Goal: Task Accomplishment & Management: Manage account settings

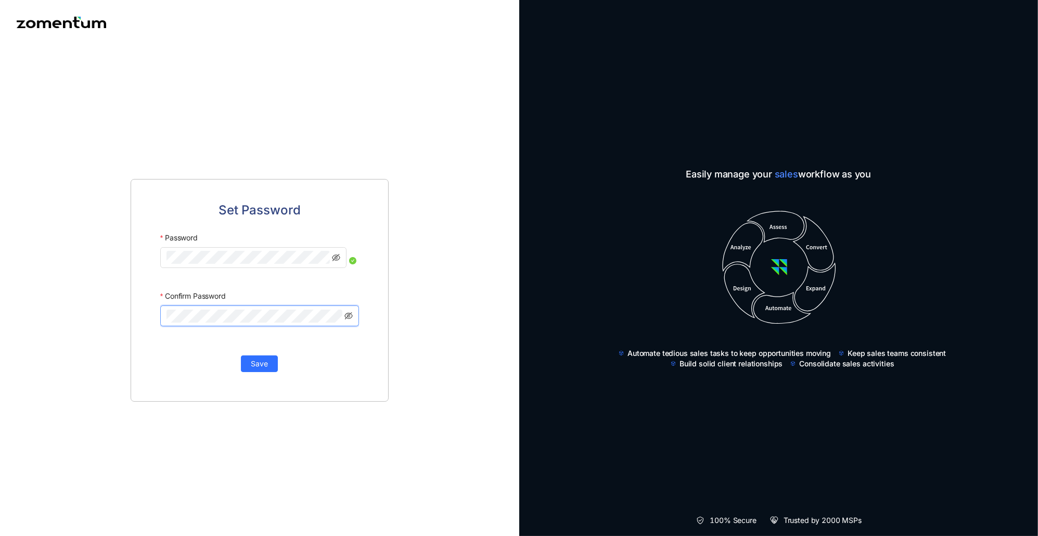
click at [285, 289] on div "Confirm Password" at bounding box center [259, 296] width 199 height 19
click at [146, 277] on div "Set Password Password Confirm Password Save" at bounding box center [260, 290] width 258 height 223
click at [268, 356] on button "Save" at bounding box center [259, 363] width 37 height 17
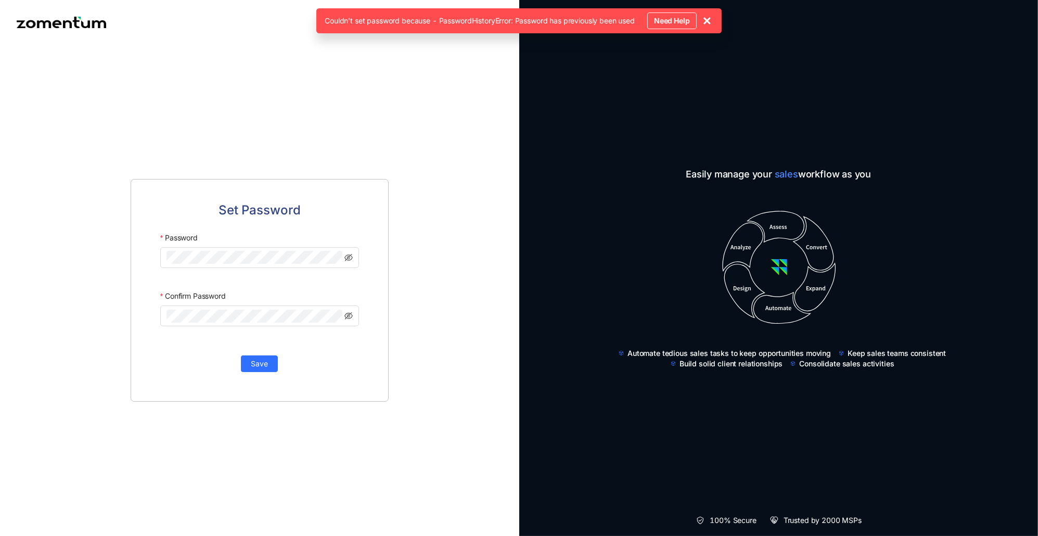
click at [712, 20] on icon at bounding box center [707, 21] width 12 height 12
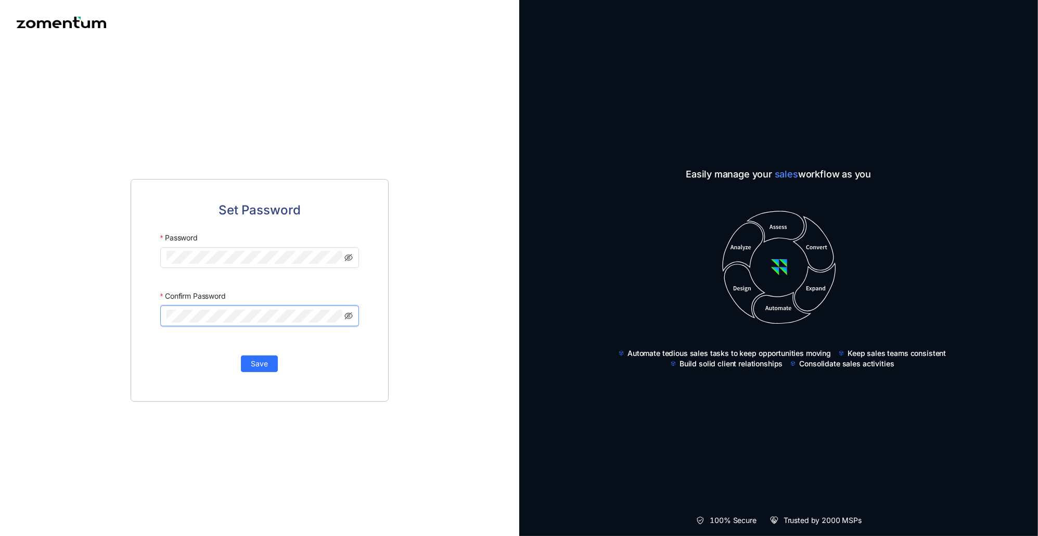
click at [150, 307] on div "Set Password Password Confirm Password Save" at bounding box center [260, 290] width 258 height 223
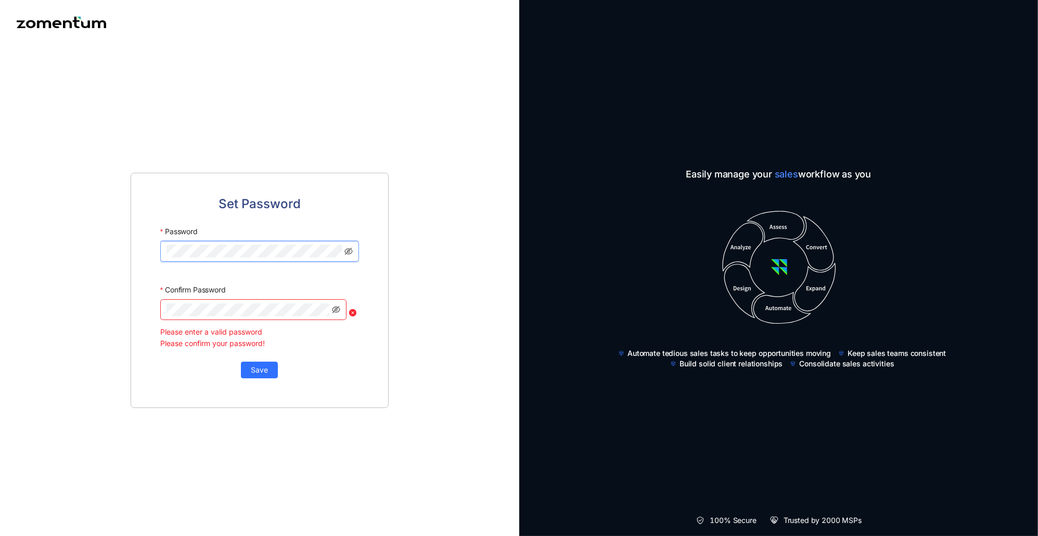
click at [132, 241] on div "Set Password Password Confirm Password Please enter a valid password Please con…" at bounding box center [260, 290] width 258 height 235
click at [215, 235] on div "Password" at bounding box center [259, 230] width 199 height 19
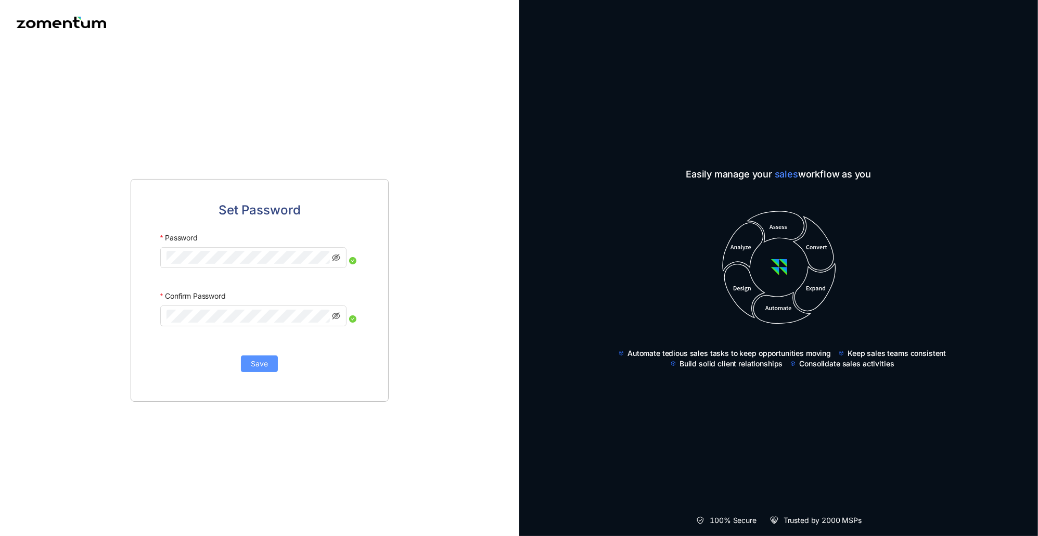
click at [257, 368] on span "Save" at bounding box center [259, 363] width 17 height 11
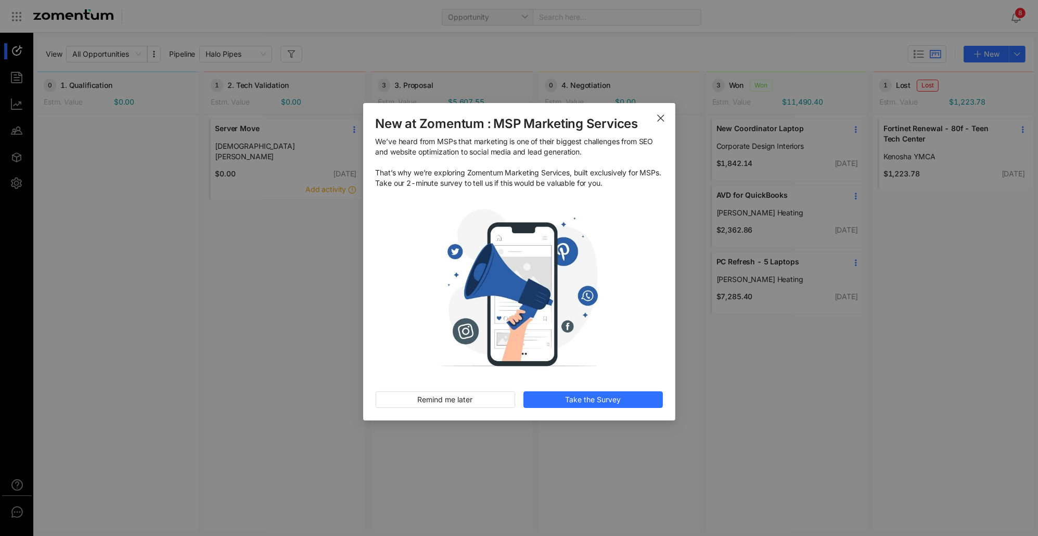
click at [661, 116] on icon "Close" at bounding box center [661, 118] width 8 height 8
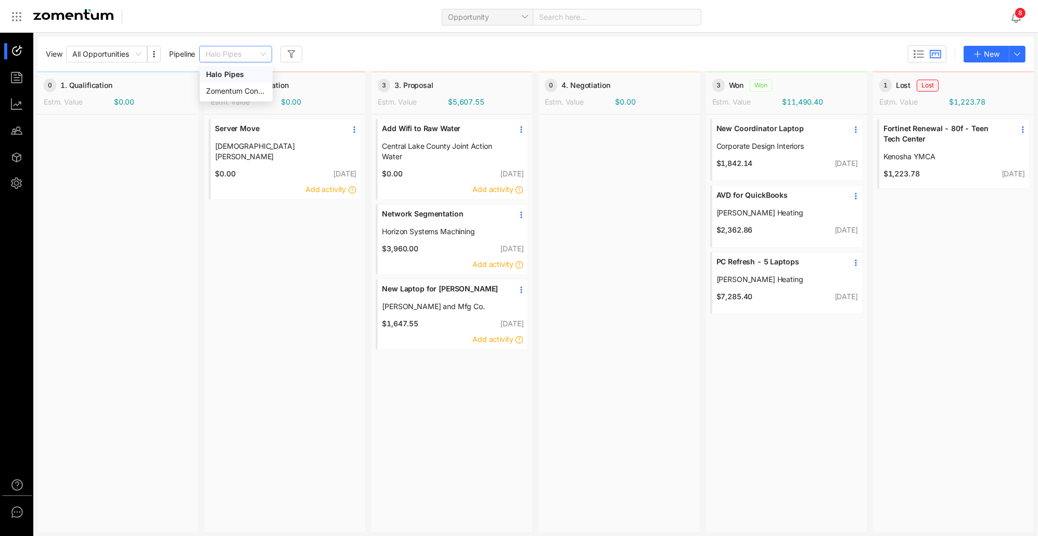
click at [266, 51] on span "Halo Pipes" at bounding box center [236, 54] width 60 height 16
click at [361, 52] on div "View All Opportunities Pipeline 103b68bd94ff4224bbbb2c930e0eed26 Halo Pipes New" at bounding box center [536, 54] width 980 height 18
click at [430, 128] on span "Add Wifi to Raw Water" at bounding box center [444, 128] width 124 height 10
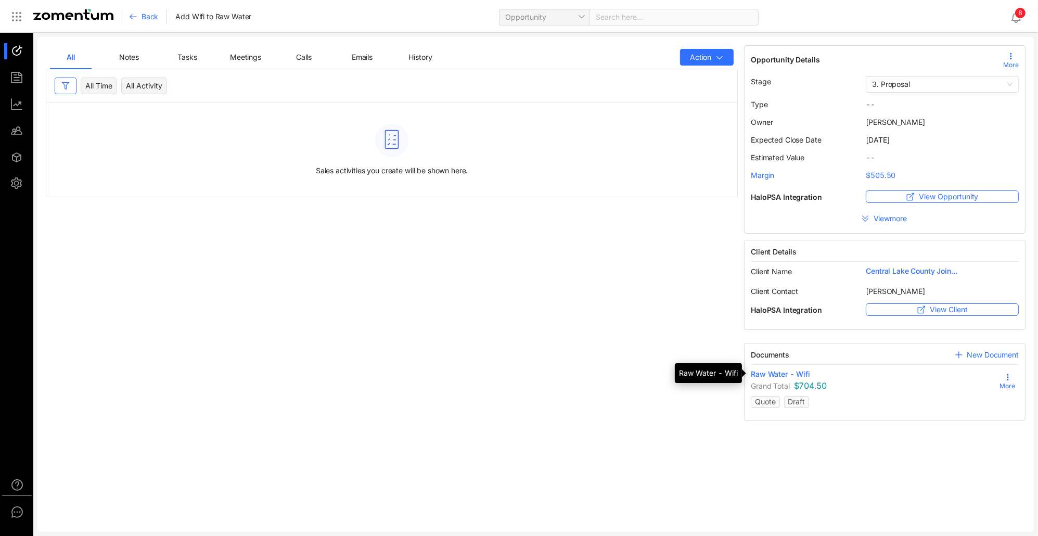
click at [774, 371] on span "Raw Water - Wifi" at bounding box center [780, 374] width 59 height 10
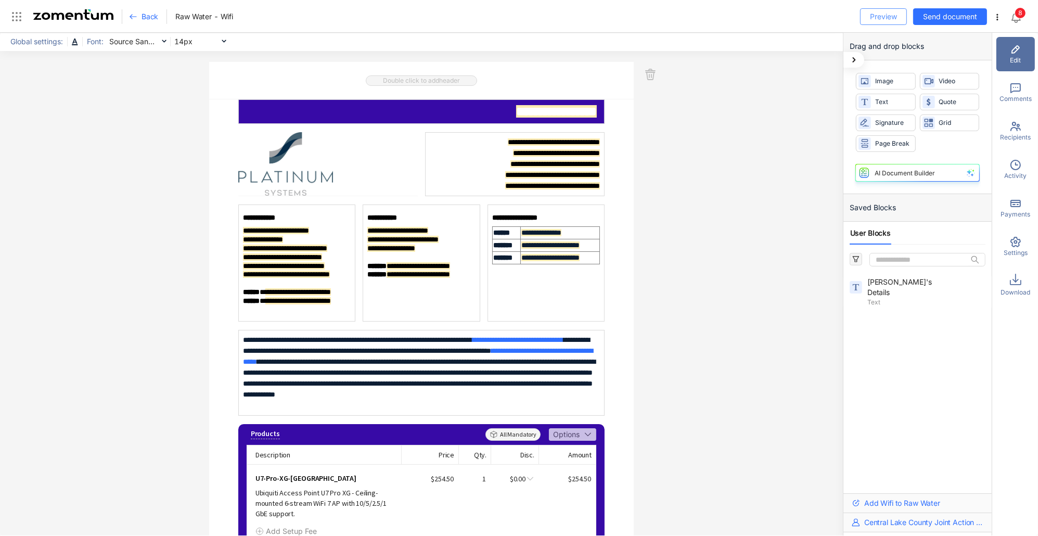
click at [876, 20] on span "Preview" at bounding box center [883, 16] width 27 height 11
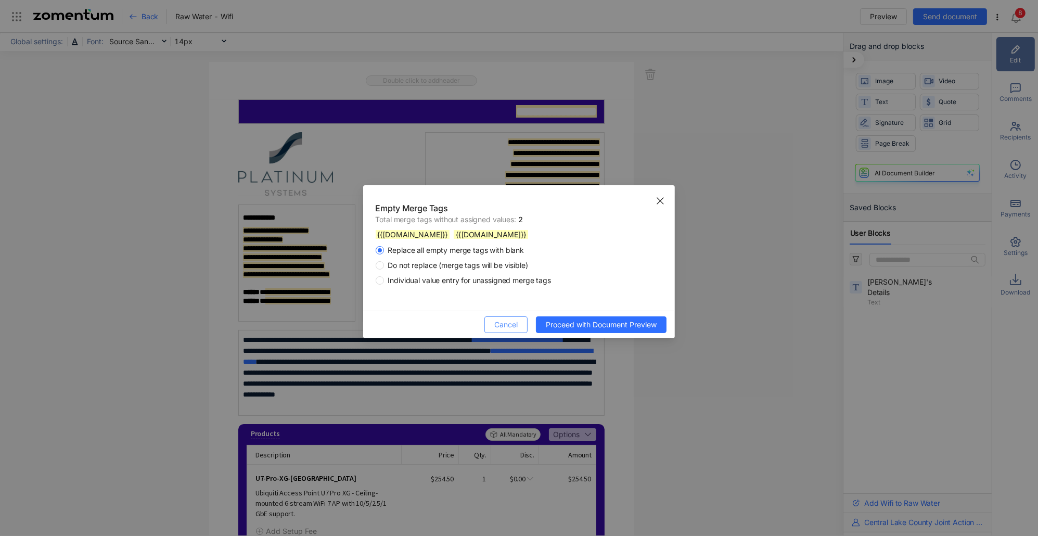
click at [501, 323] on span "Cancel" at bounding box center [505, 324] width 23 height 11
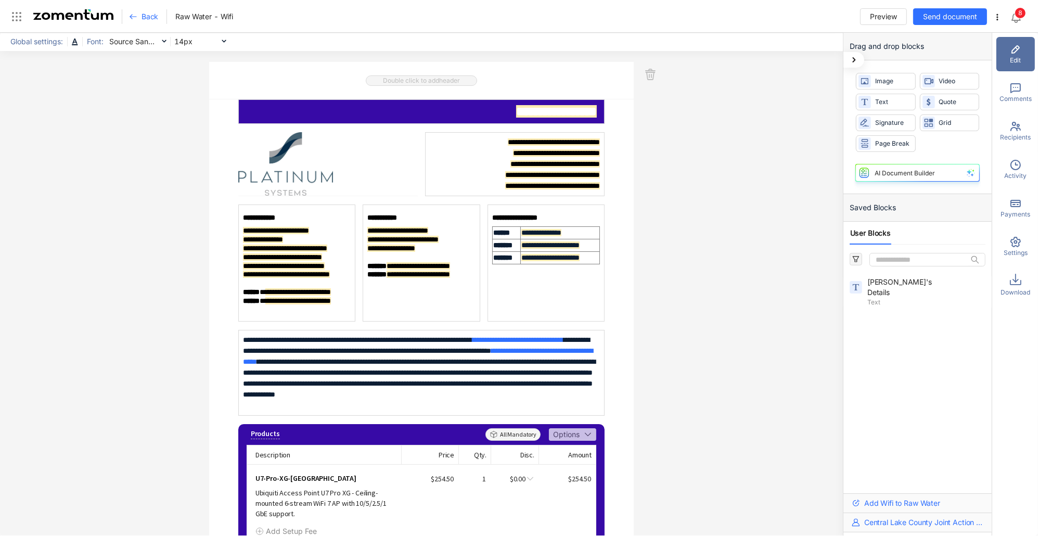
click at [152, 17] on span "Back" at bounding box center [150, 16] width 17 height 10
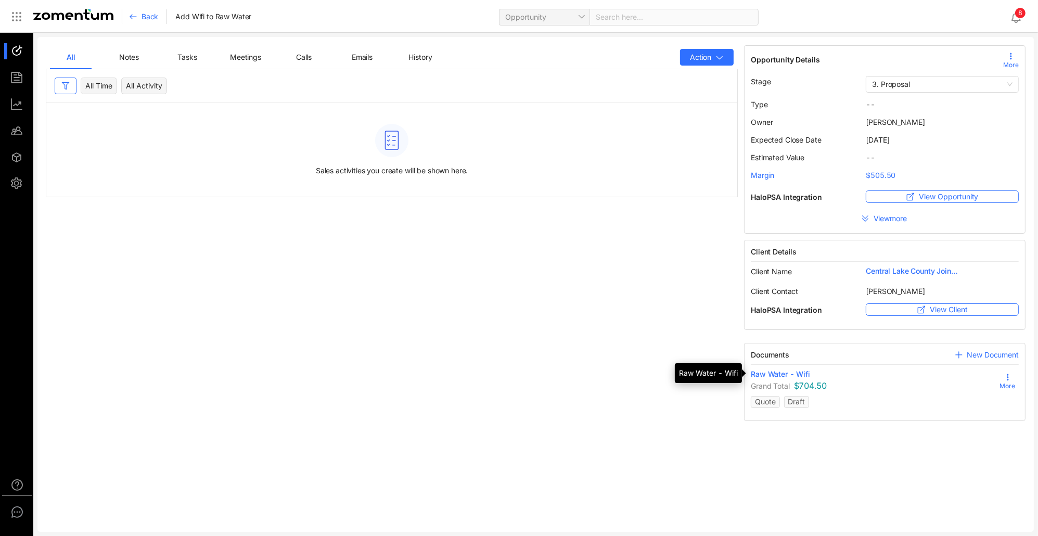
click at [777, 372] on span "Raw Water - Wifi" at bounding box center [780, 374] width 59 height 10
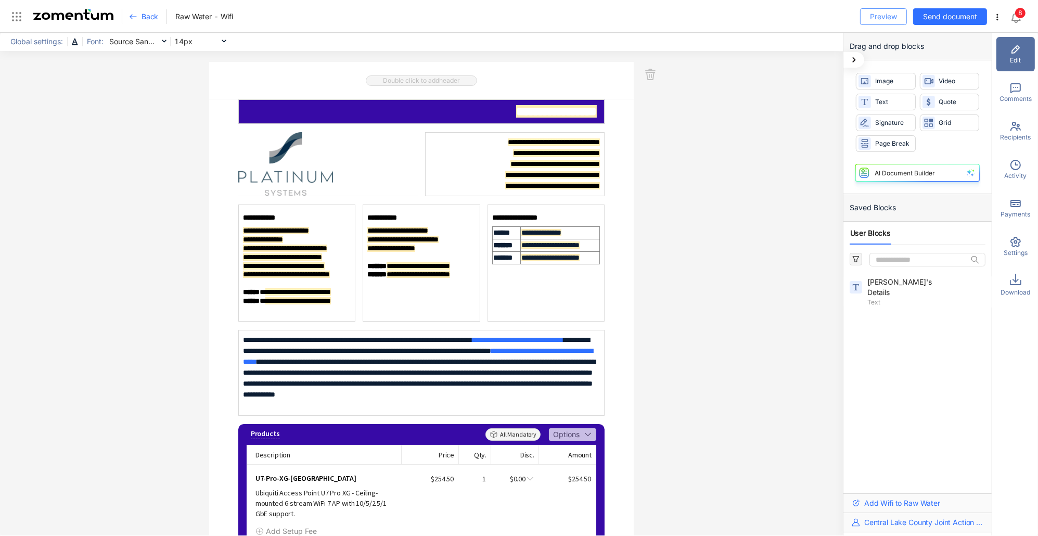
click at [886, 16] on span "Preview" at bounding box center [883, 16] width 27 height 11
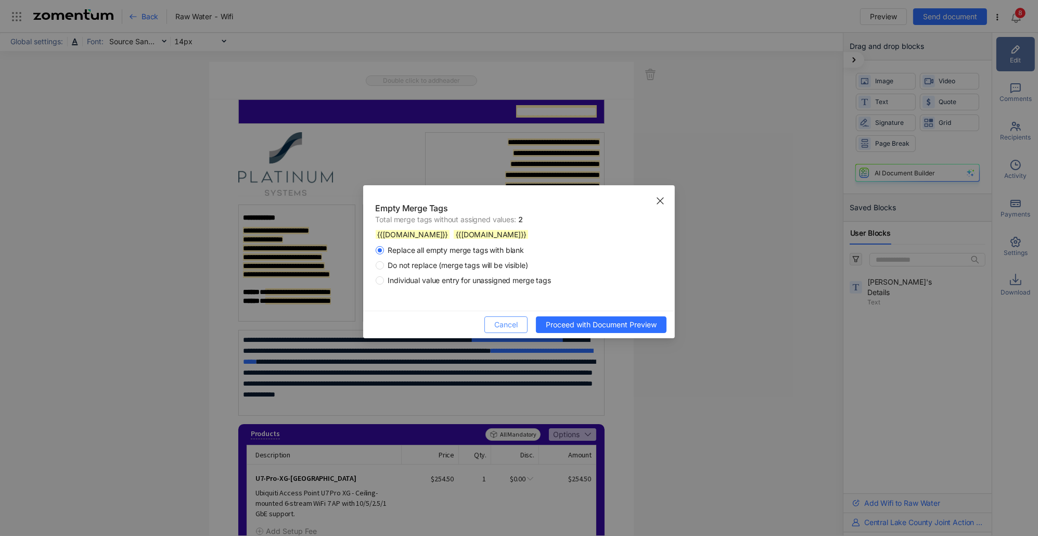
click at [507, 323] on span "Cancel" at bounding box center [505, 324] width 23 height 11
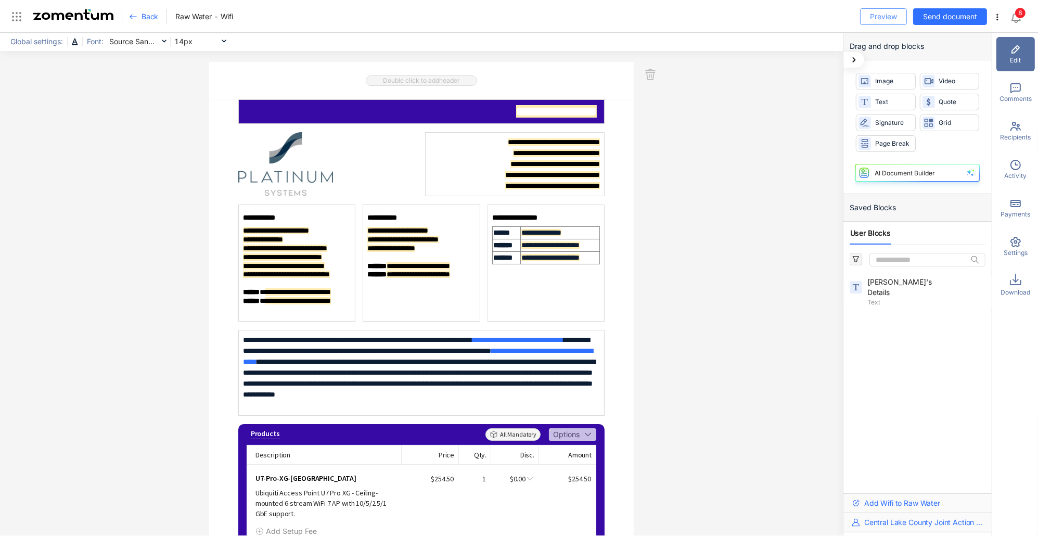
click at [888, 14] on span "Preview" at bounding box center [883, 16] width 27 height 11
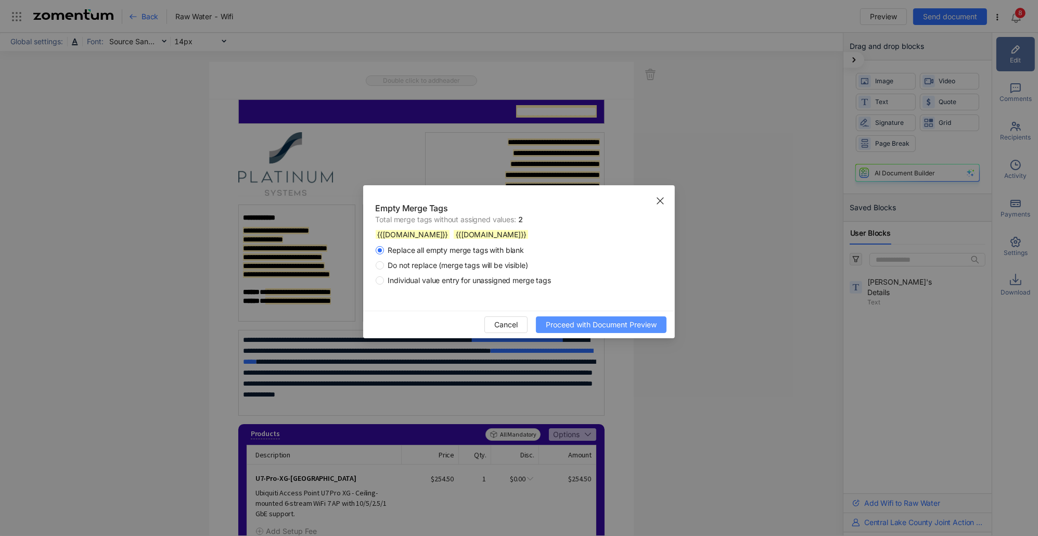
click at [571, 324] on span "Proceed with Document Preview" at bounding box center [601, 324] width 111 height 11
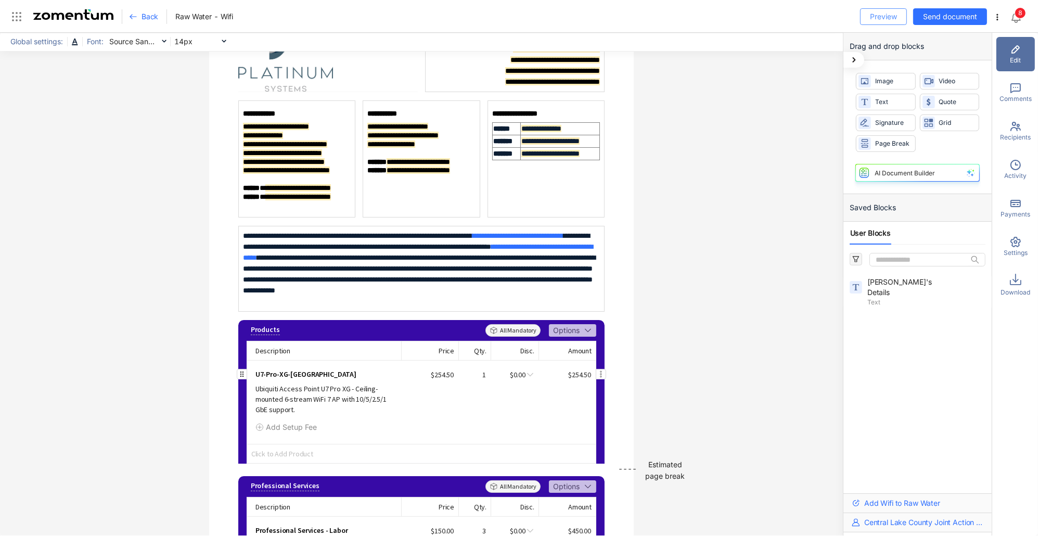
scroll to position [52, 0]
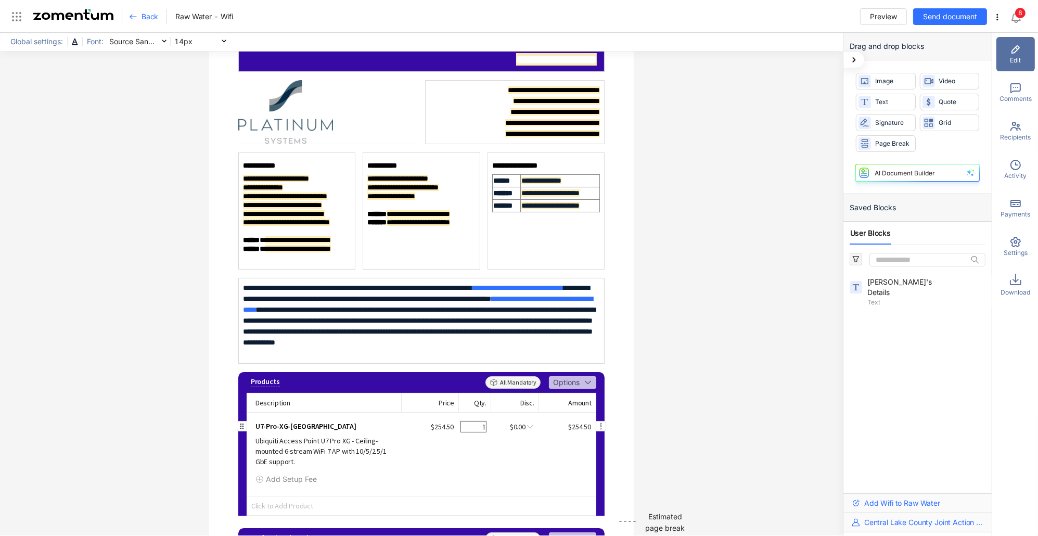
click at [476, 424] on div "1" at bounding box center [474, 426] width 26 height 11
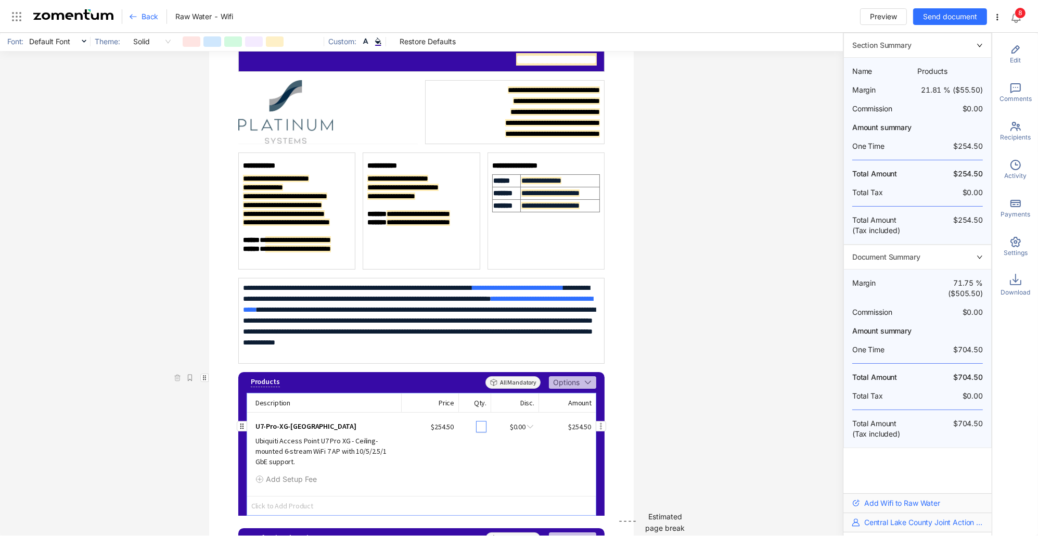
type input "*"
click at [692, 372] on div "**********" at bounding box center [421, 284] width 843 height 503
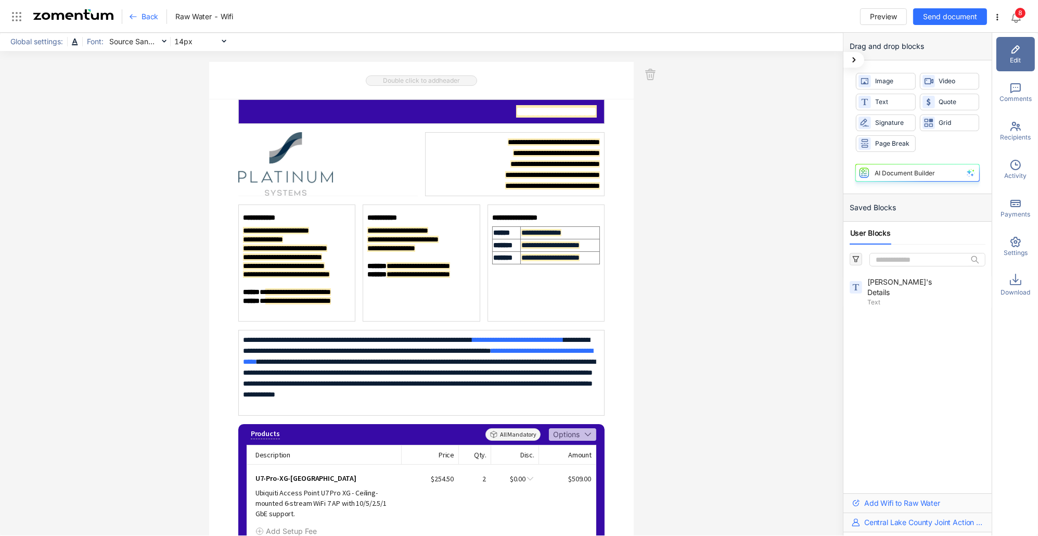
scroll to position [0, 0]
click at [150, 12] on span "Back" at bounding box center [150, 16] width 17 height 10
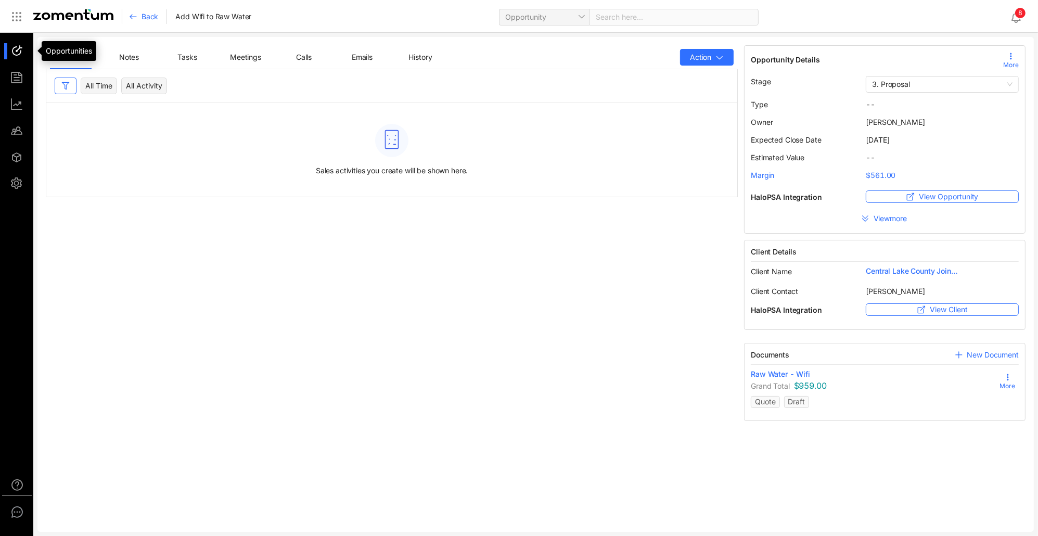
click at [12, 47] on div at bounding box center [21, 51] width 22 height 16
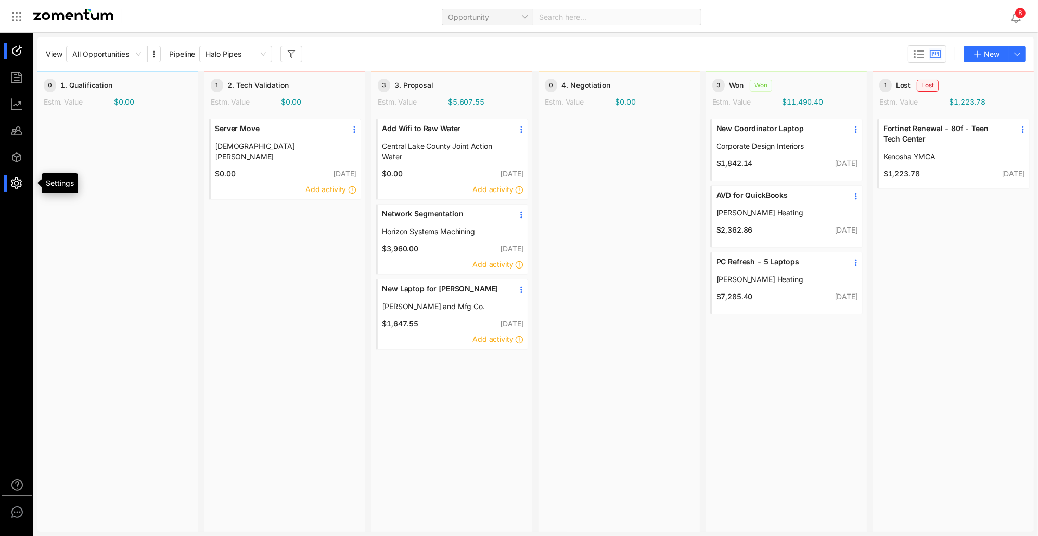
click at [16, 188] on div at bounding box center [21, 183] width 22 height 16
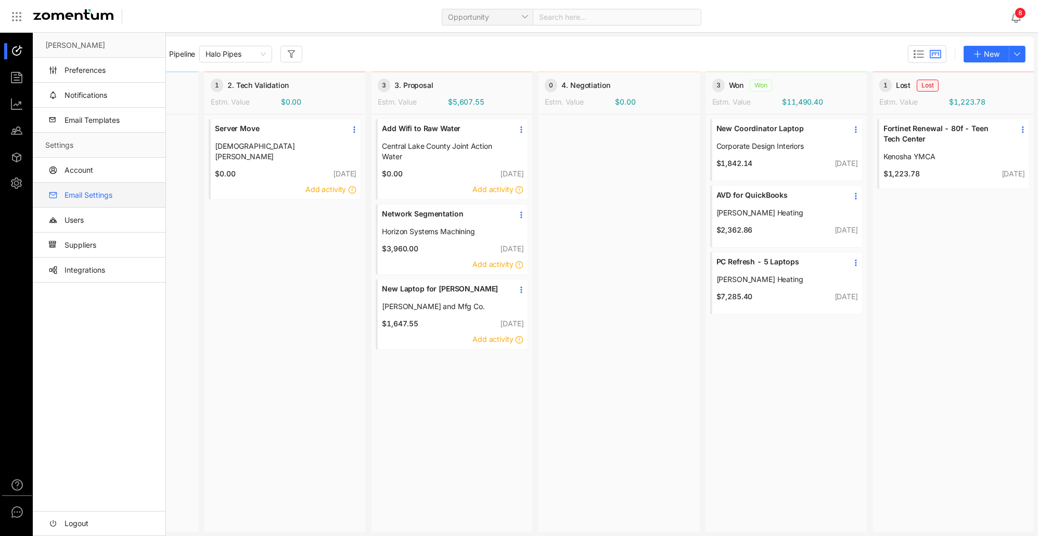
click at [89, 200] on link "Email Settings" at bounding box center [101, 195] width 112 height 25
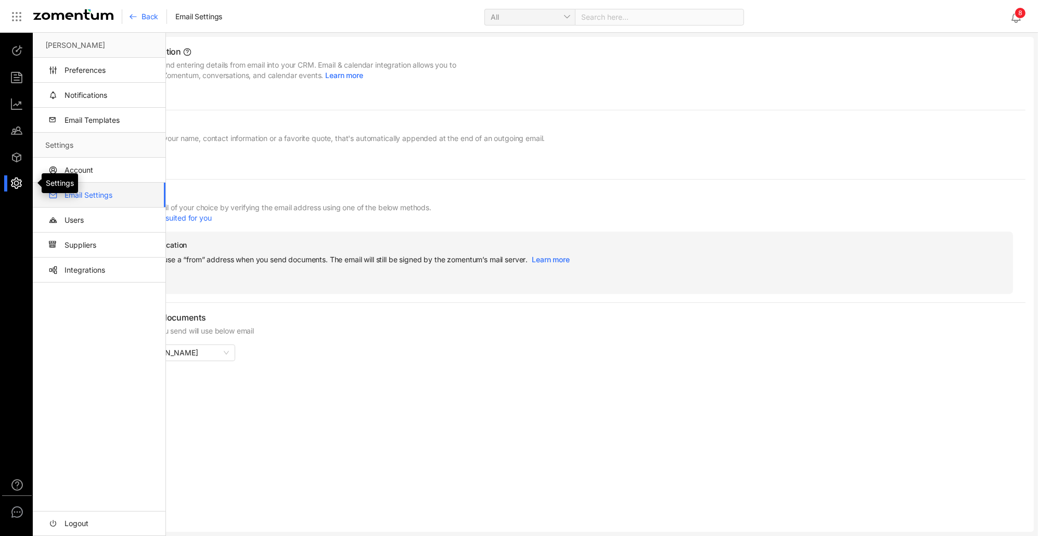
click at [17, 185] on div at bounding box center [21, 183] width 22 height 16
click at [72, 222] on link "Users" at bounding box center [101, 220] width 112 height 25
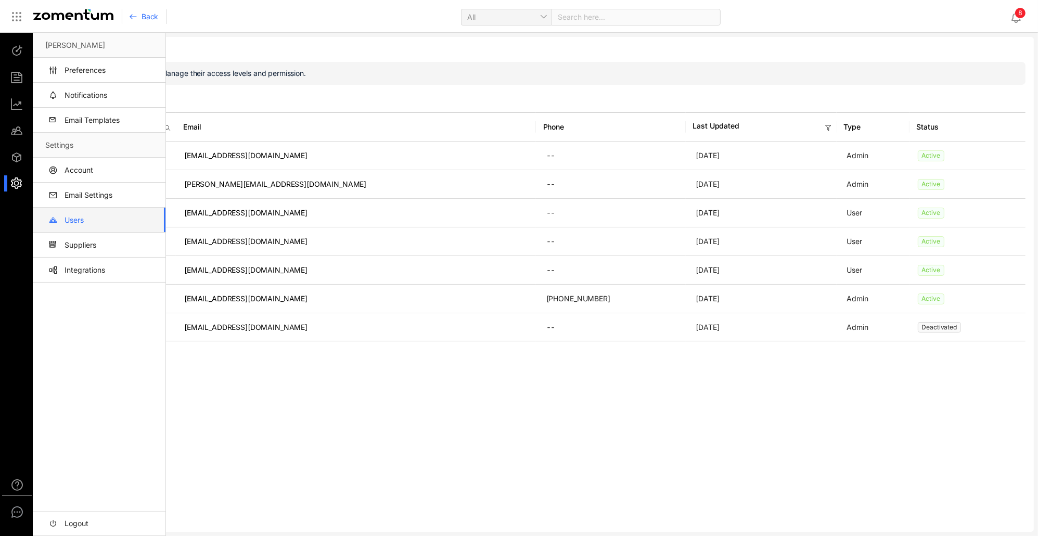
click at [14, 190] on div at bounding box center [21, 183] width 22 height 16
click at [80, 193] on link "Email Settings" at bounding box center [101, 195] width 112 height 25
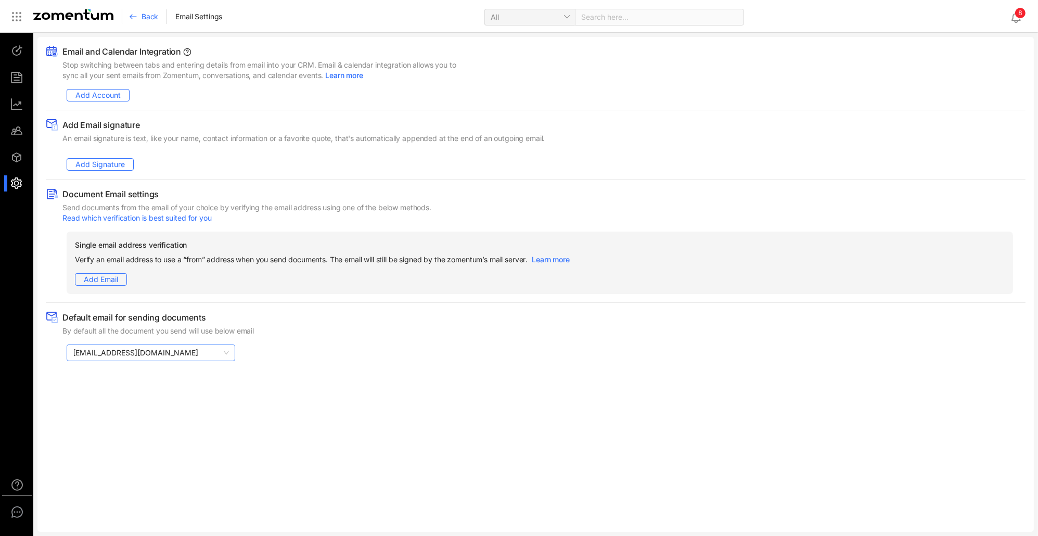
click at [183, 351] on span "noreply@zomentummail.com" at bounding box center [151, 353] width 156 height 16
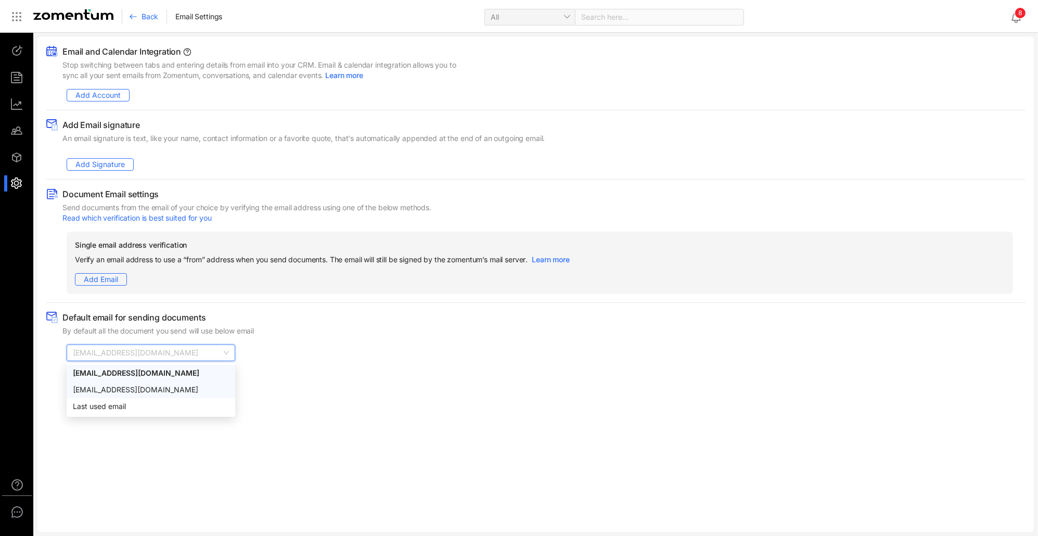
click at [136, 393] on div "info@platinumsystems.net" at bounding box center [151, 389] width 156 height 11
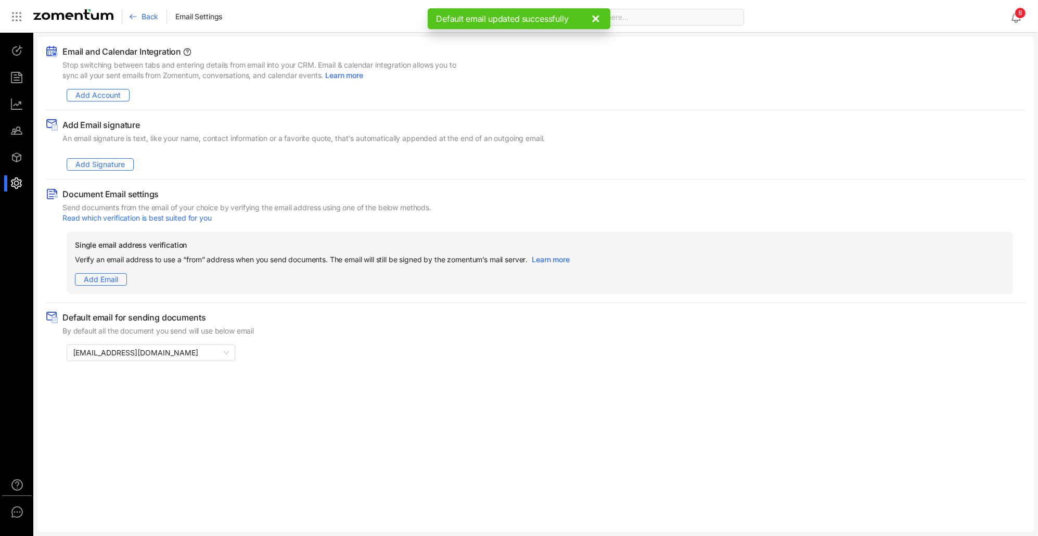
click at [273, 385] on div "Email and Calendar Integration Stop switching between tabs and entering details…" at bounding box center [535, 284] width 997 height 495
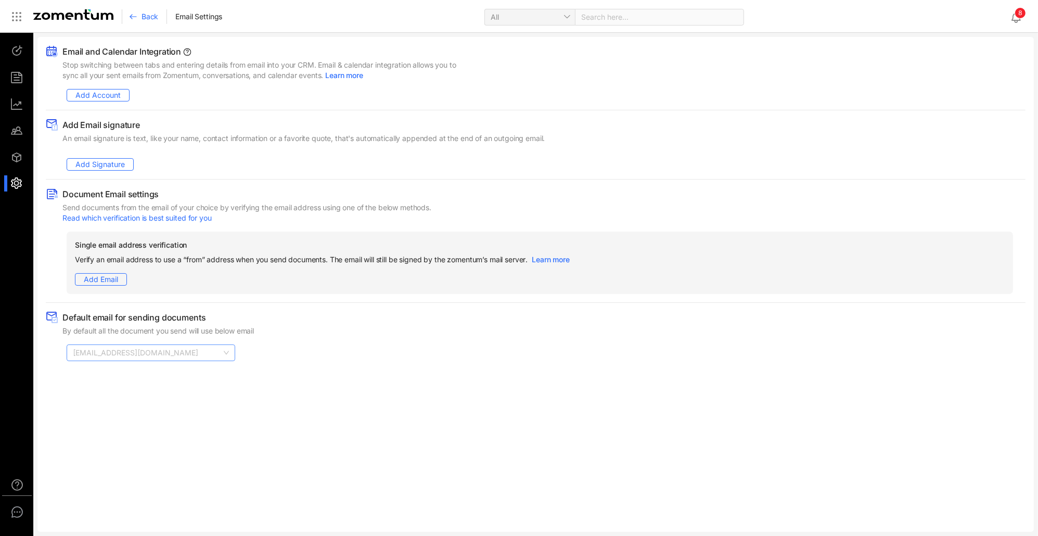
click at [223, 352] on span "info@platinumsystems.net" at bounding box center [151, 353] width 156 height 16
click at [232, 351] on div "info@platinumsystems.net" at bounding box center [151, 352] width 169 height 17
click at [263, 340] on div at bounding box center [536, 340] width 980 height 8
click at [19, 54] on div at bounding box center [21, 51] width 22 height 16
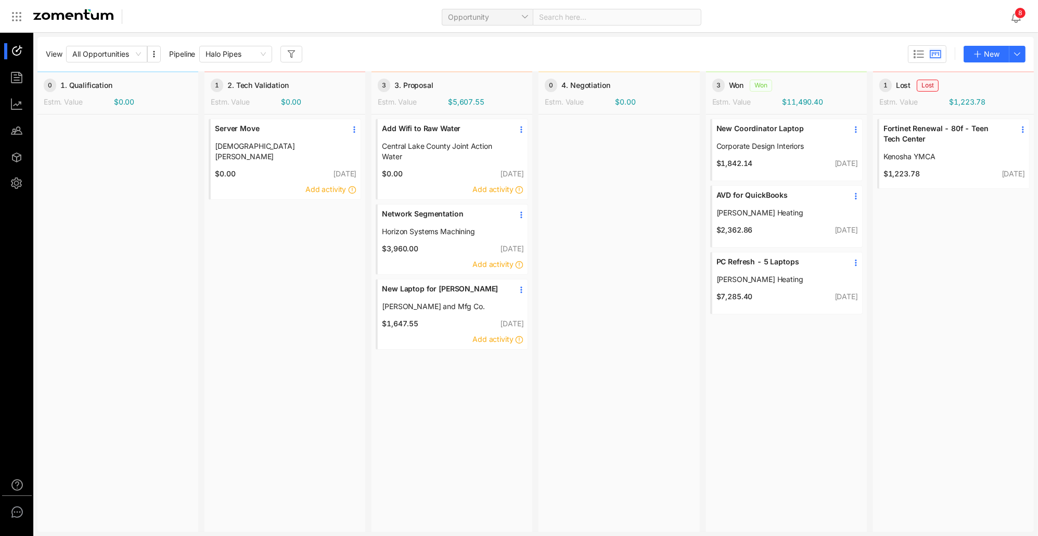
click at [439, 131] on span "Add Wifi to Raw Water" at bounding box center [444, 128] width 124 height 10
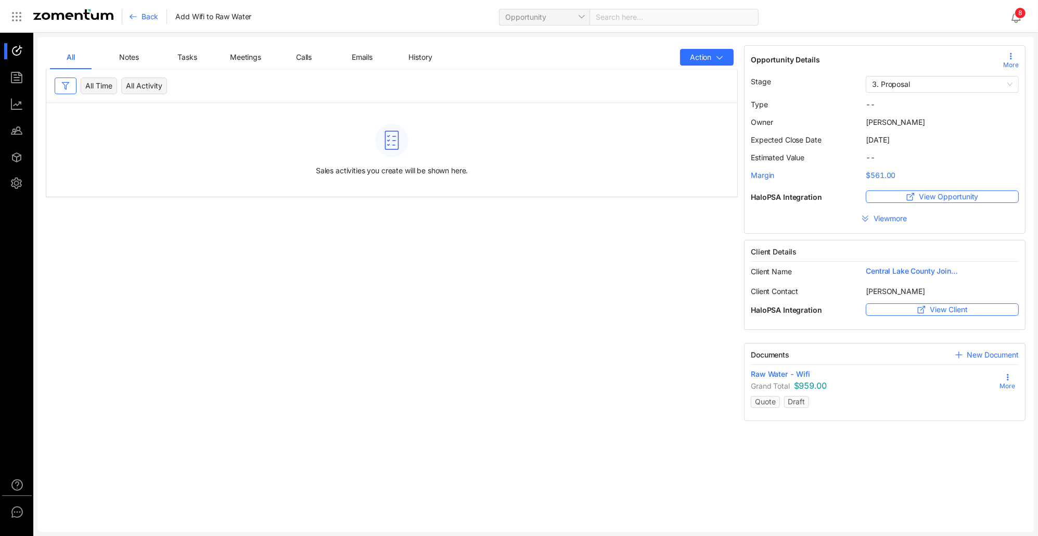
click at [1007, 377] on icon at bounding box center [1008, 377] width 8 height 8
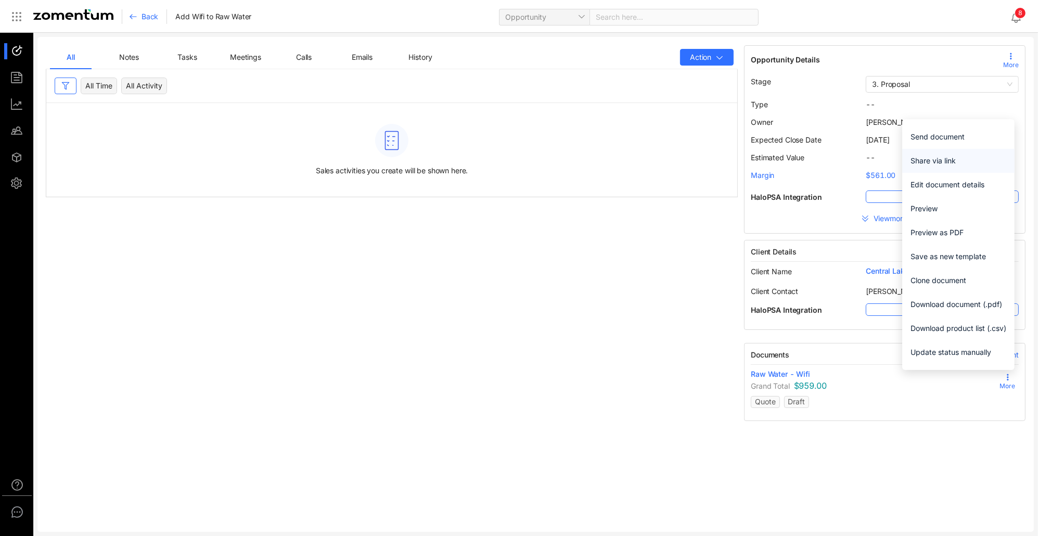
click at [947, 162] on span "Share via link" at bounding box center [959, 160] width 96 height 11
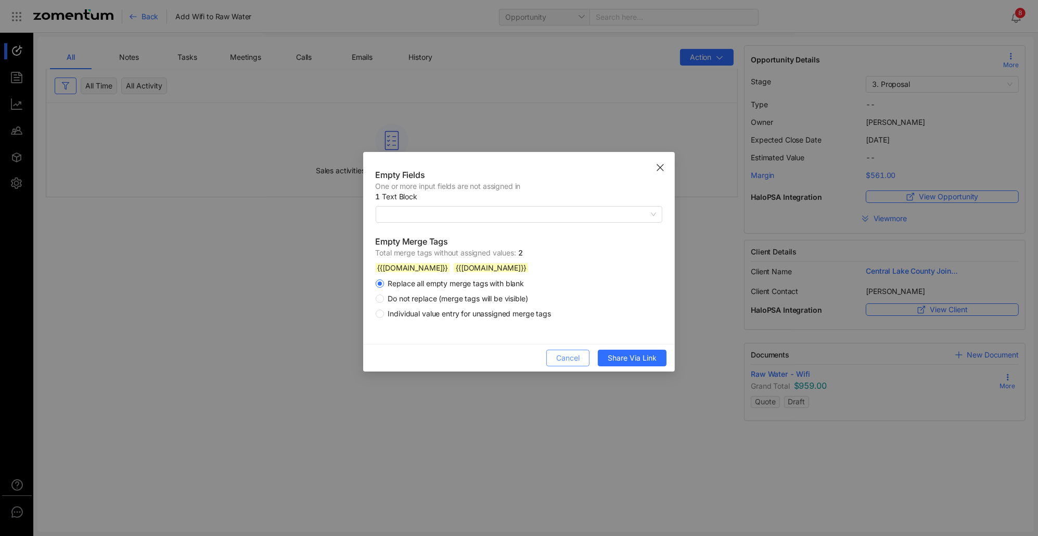
click at [564, 359] on span "Cancel" at bounding box center [567, 357] width 23 height 11
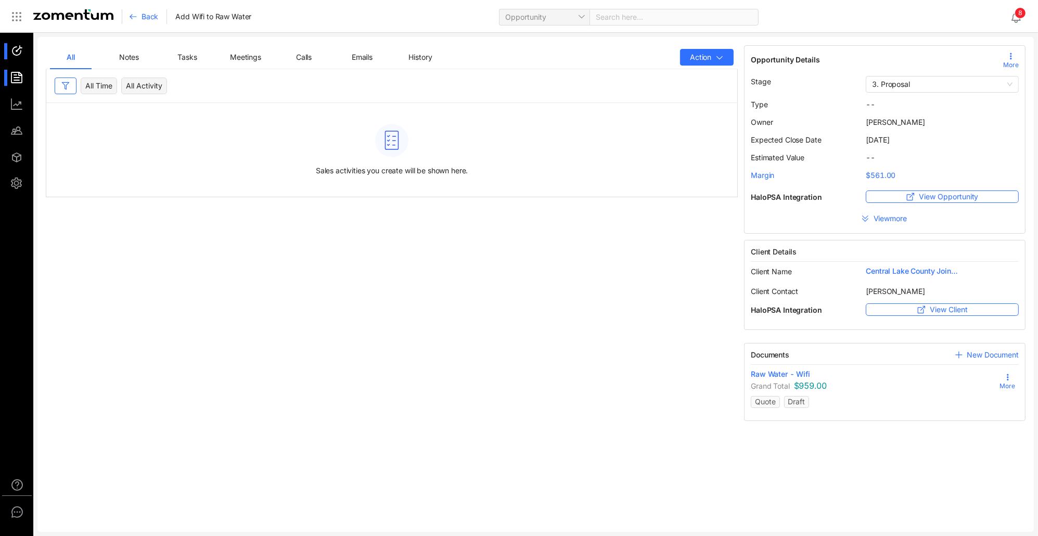
click at [15, 79] on div at bounding box center [21, 78] width 22 height 16
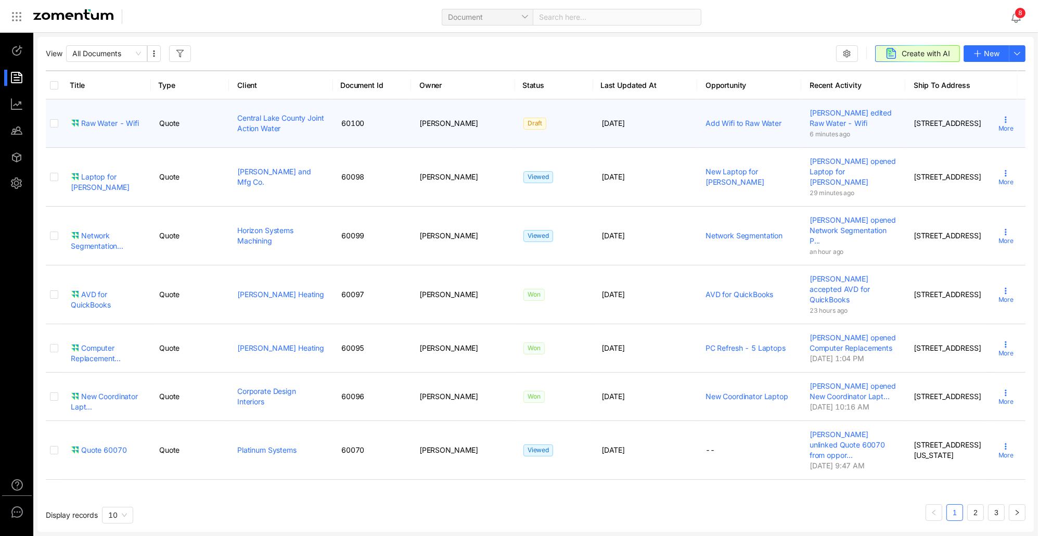
click at [1002, 118] on icon at bounding box center [1006, 120] width 8 height 8
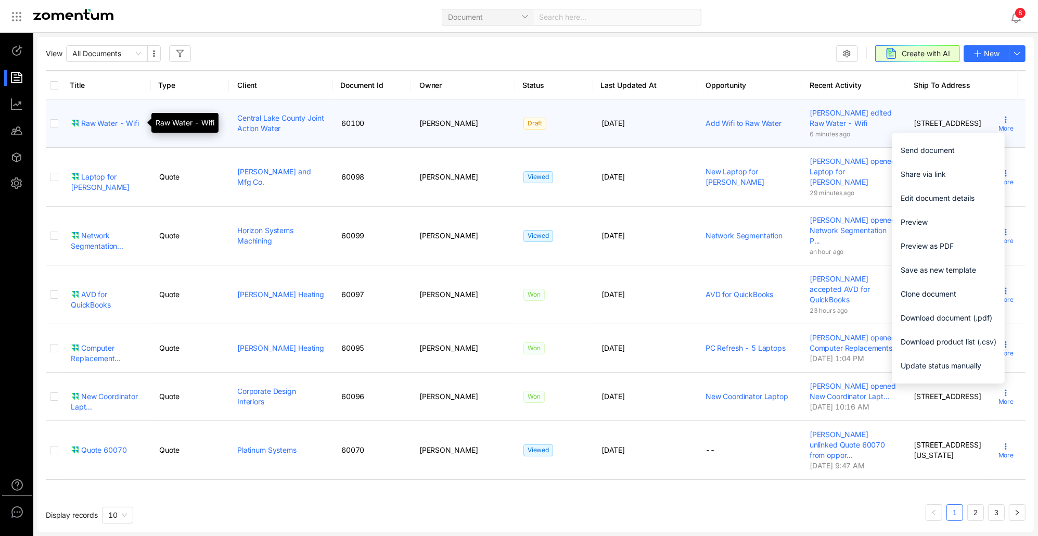
click at [104, 121] on div "Raw Water - Wifi" at bounding box center [105, 123] width 68 height 10
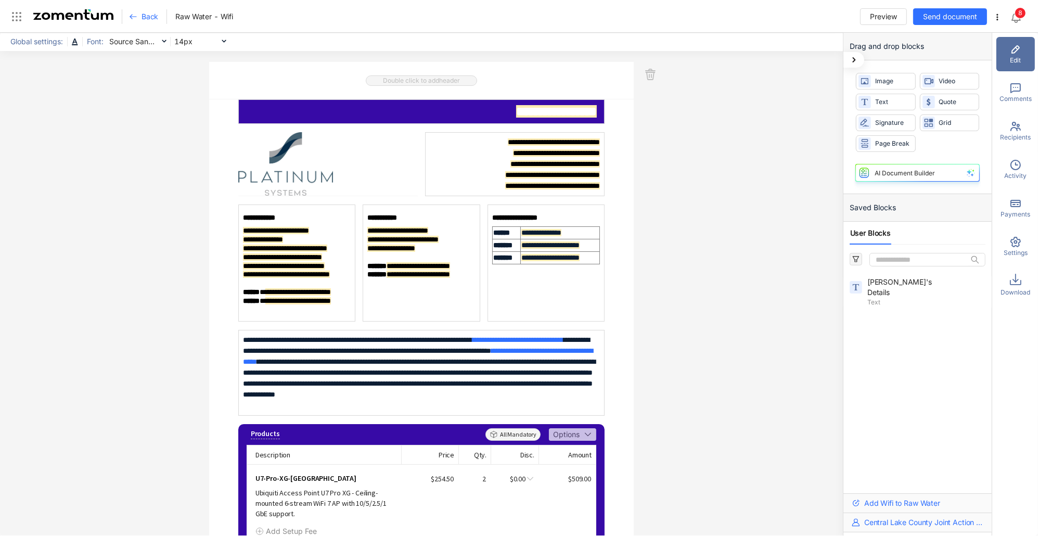
click at [1014, 244] on icon at bounding box center [1016, 242] width 12 height 12
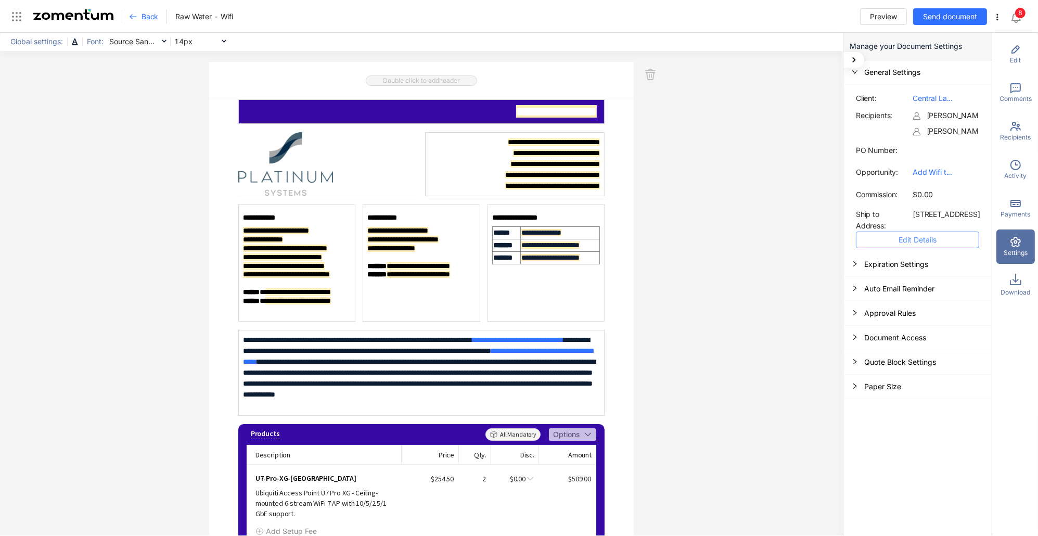
click at [889, 248] on button "Edit Details" at bounding box center [917, 240] width 123 height 17
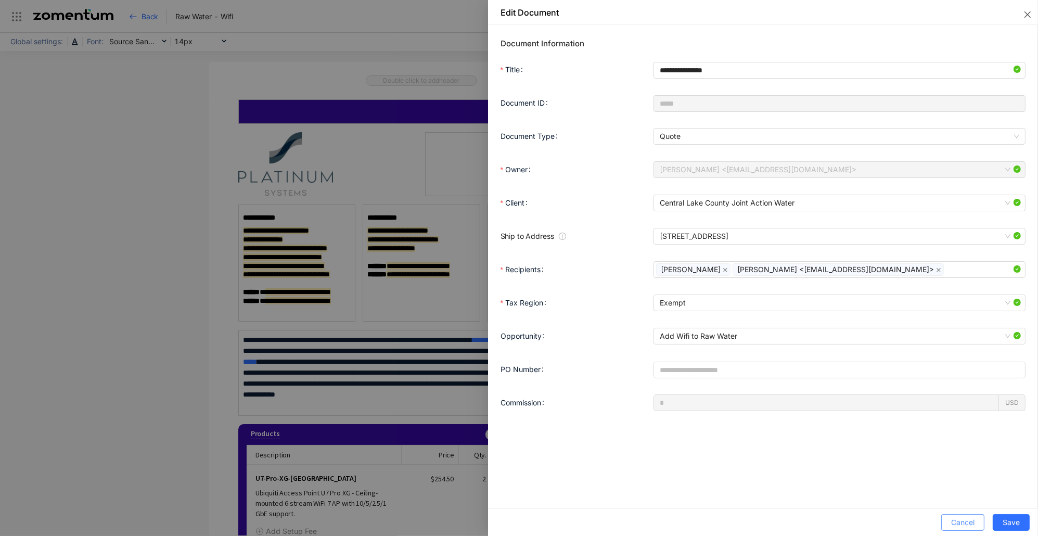
click at [965, 522] on span "Cancel" at bounding box center [962, 522] width 23 height 11
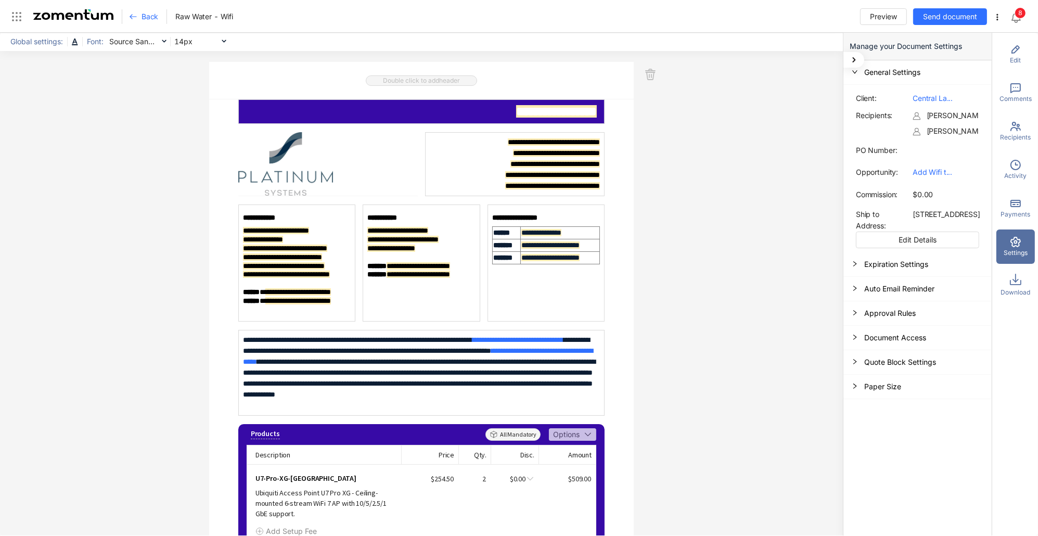
click at [146, 11] on span "Back" at bounding box center [150, 16] width 17 height 10
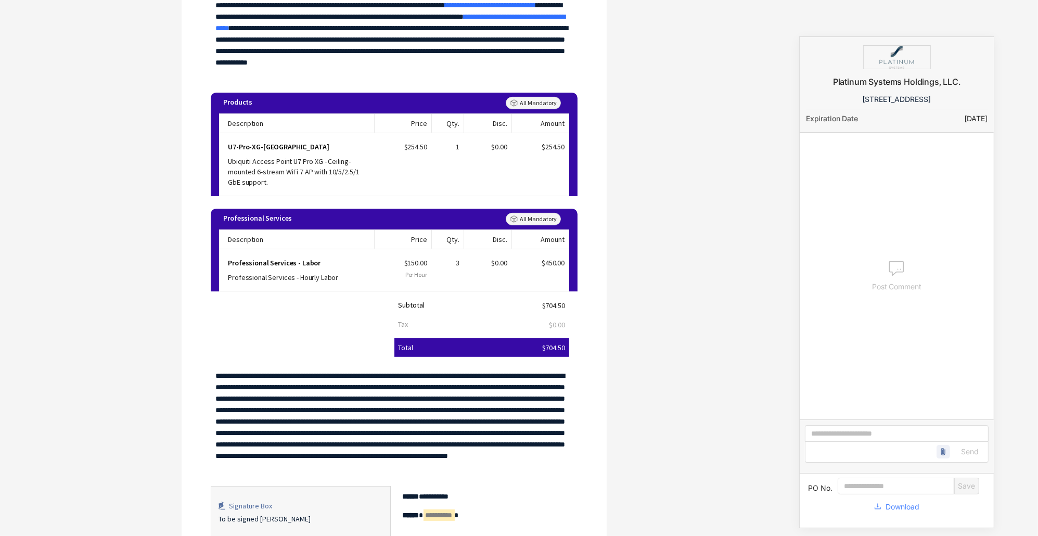
scroll to position [312, 0]
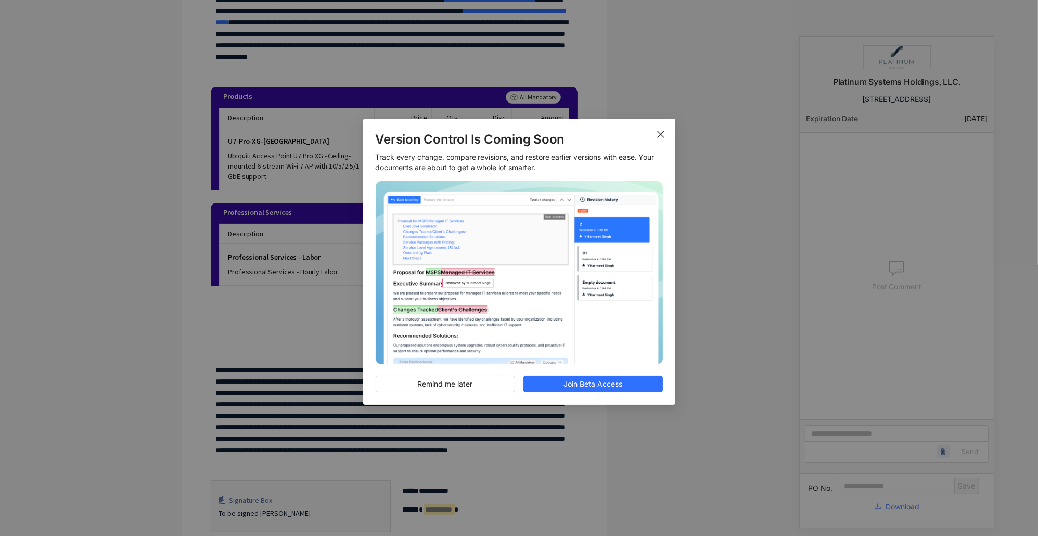
click at [660, 132] on icon "Close" at bounding box center [661, 134] width 8 height 8
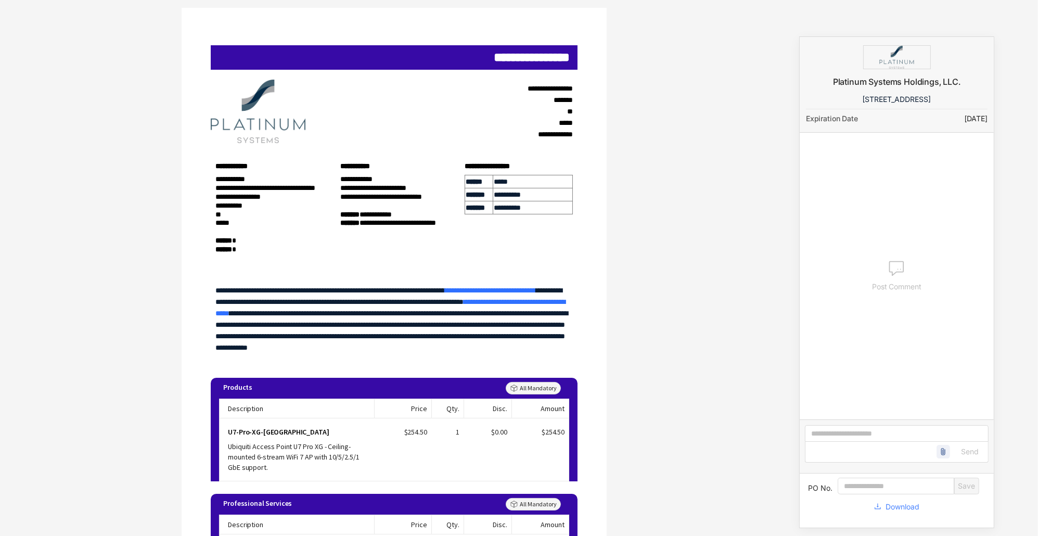
scroll to position [0, 0]
